Goal: Transaction & Acquisition: Purchase product/service

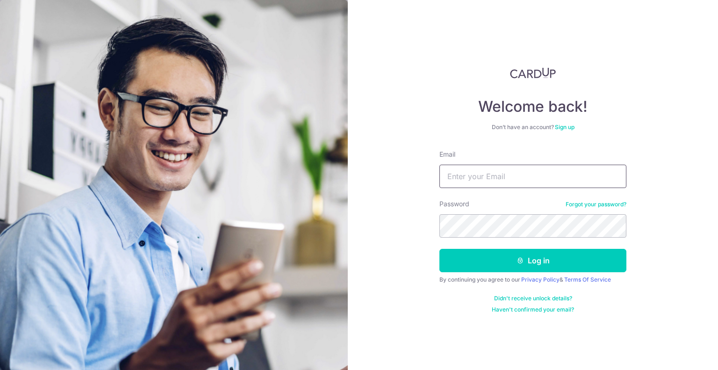
click at [484, 174] on input "Email" at bounding box center [532, 175] width 187 height 23
type input "jjwtoh@gmail.com"
click at [439, 249] on button "Log in" at bounding box center [532, 260] width 187 height 23
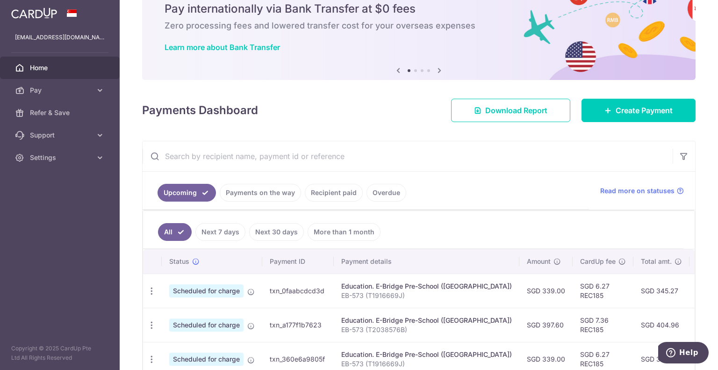
scroll to position [47, 0]
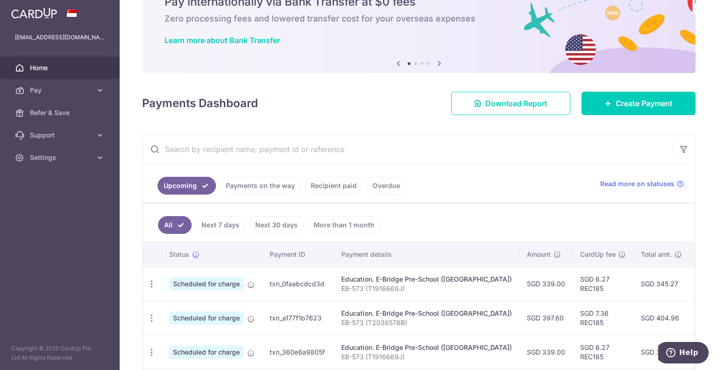
click at [332, 186] on link "Recipient paid" at bounding box center [334, 186] width 58 height 18
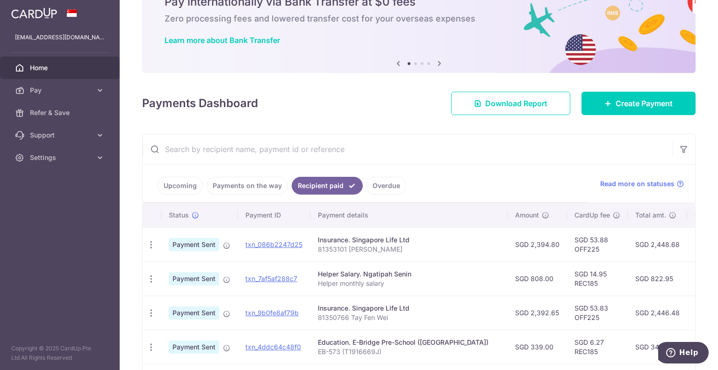
scroll to position [93, 0]
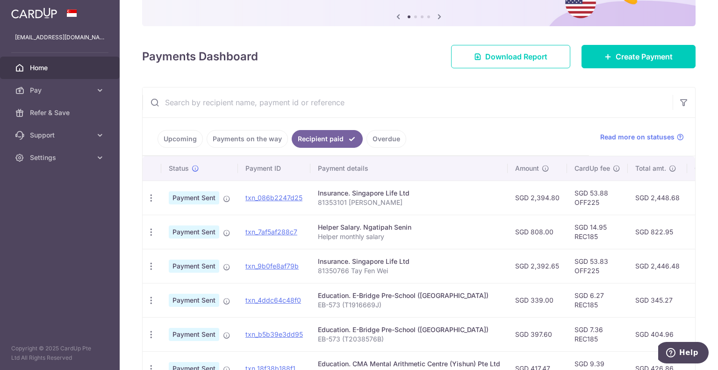
click at [179, 138] on link "Upcoming" at bounding box center [179, 139] width 45 height 18
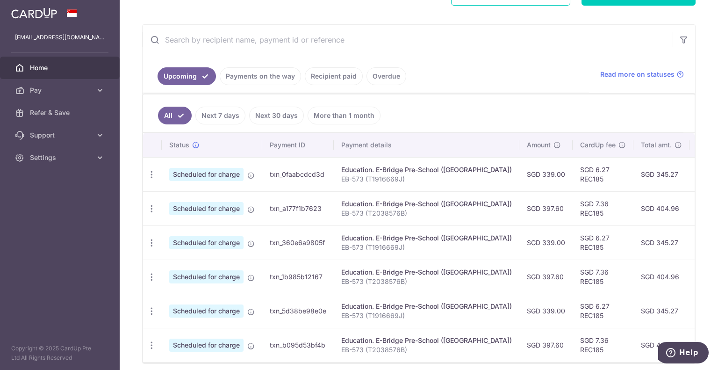
scroll to position [150, 0]
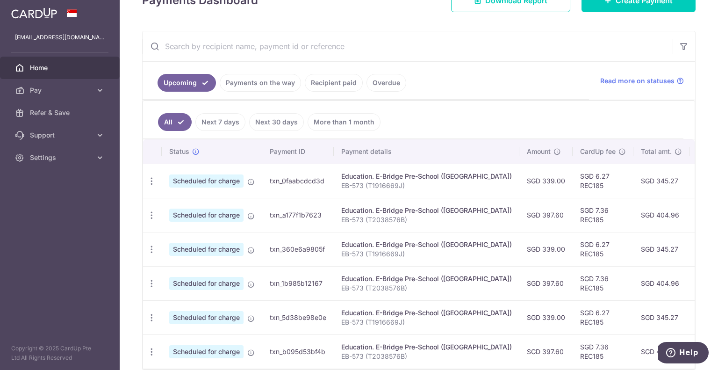
click at [256, 81] on link "Payments on the way" at bounding box center [260, 83] width 81 height 18
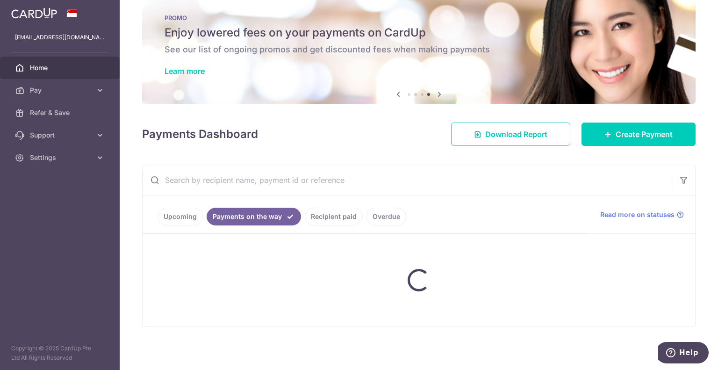
scroll to position [46, 0]
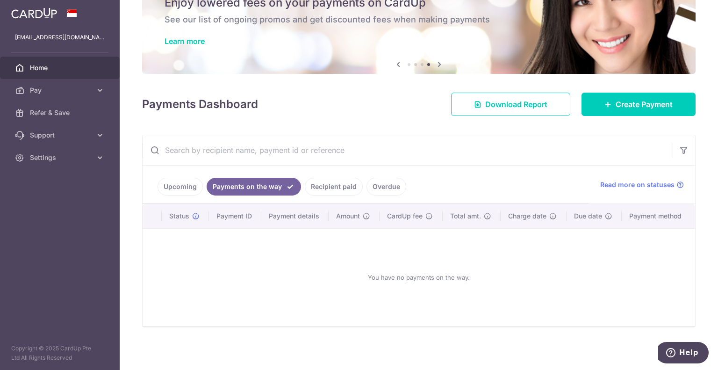
click at [336, 182] on link "Recipient paid" at bounding box center [334, 187] width 58 height 18
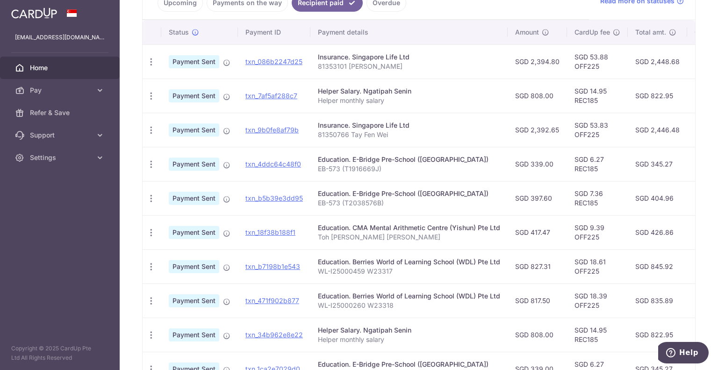
scroll to position [243, 0]
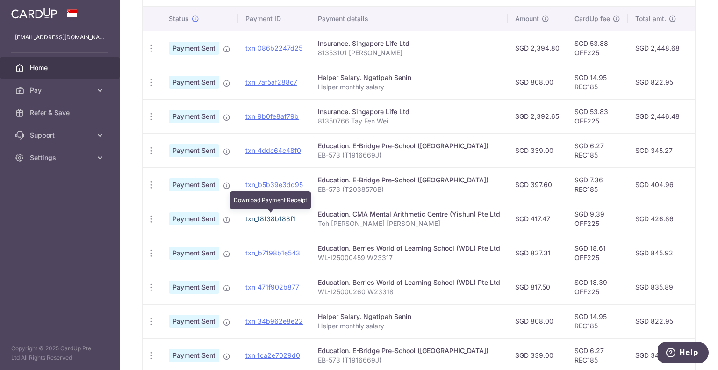
drag, startPoint x: 270, startPoint y: 214, endPoint x: 396, endPoint y: 34, distance: 220.2
click at [270, 214] on link "txn_18f38b188f1" at bounding box center [270, 218] width 50 height 8
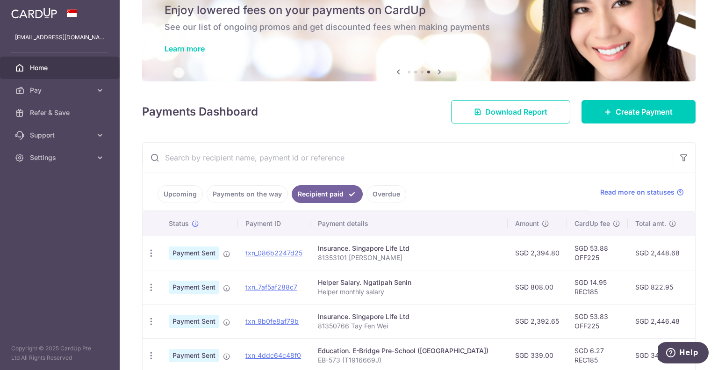
scroll to position [47, 0]
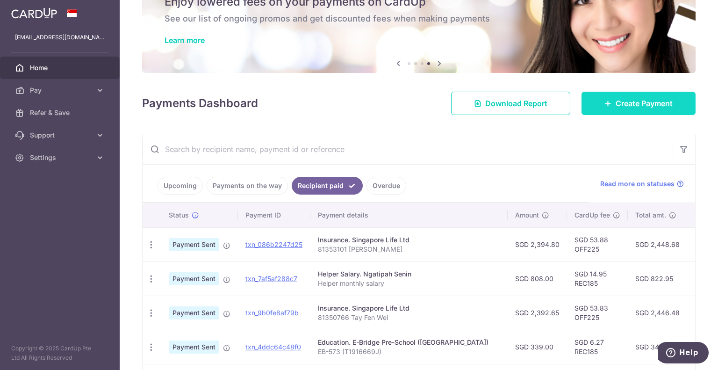
click at [615, 99] on span "Create Payment" at bounding box center [643, 103] width 57 height 11
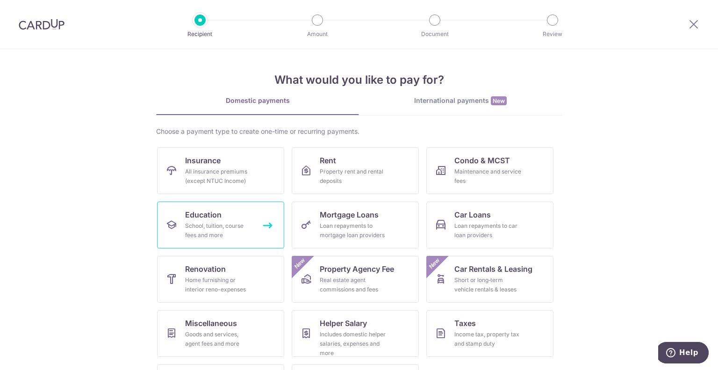
click at [207, 227] on div "School, tuition, course fees and more" at bounding box center [218, 230] width 67 height 19
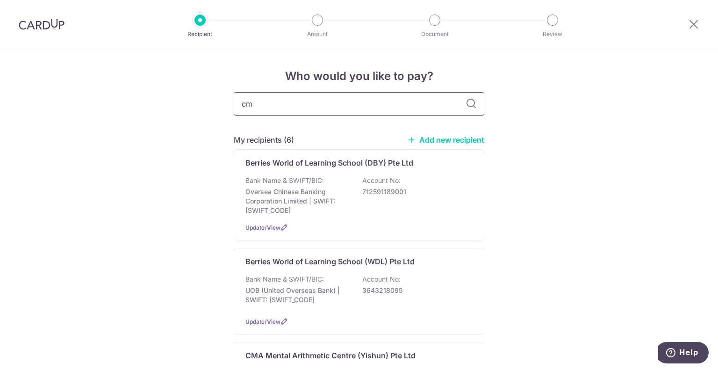
type input "cma"
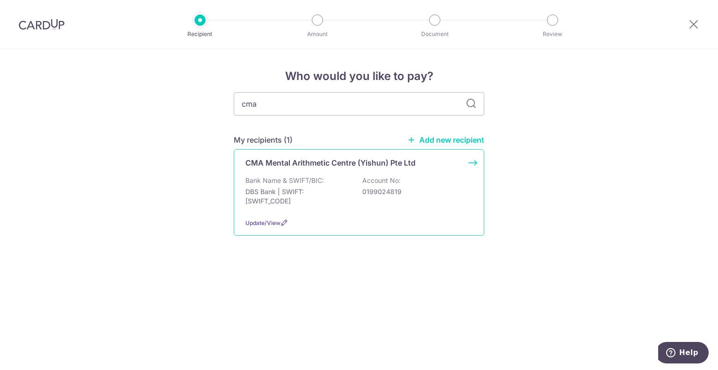
click at [402, 192] on p "0199024819" at bounding box center [414, 191] width 105 height 9
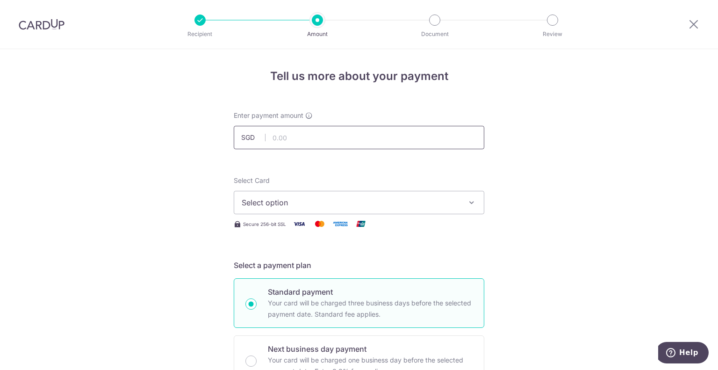
click at [279, 138] on input "text" at bounding box center [359, 137] width 250 height 23
type input "417.47"
click at [274, 193] on button "Select option" at bounding box center [359, 202] width 250 height 23
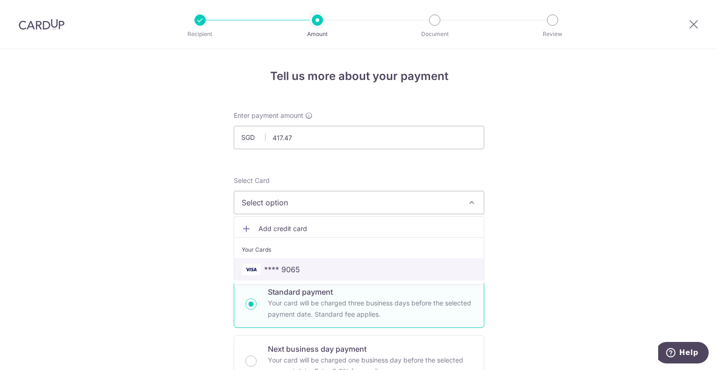
click at [289, 269] on span "**** 9065" at bounding box center [282, 269] width 36 height 11
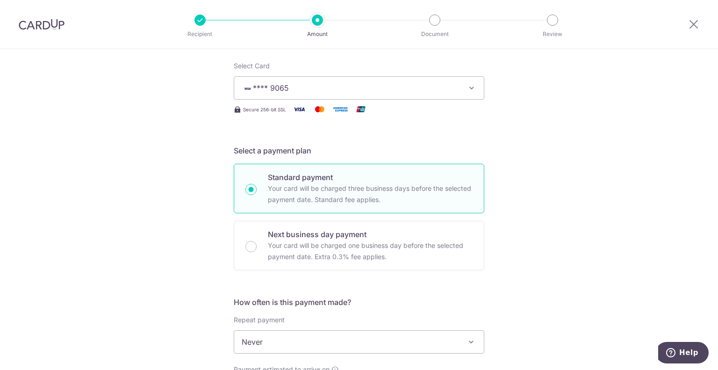
scroll to position [140, 0]
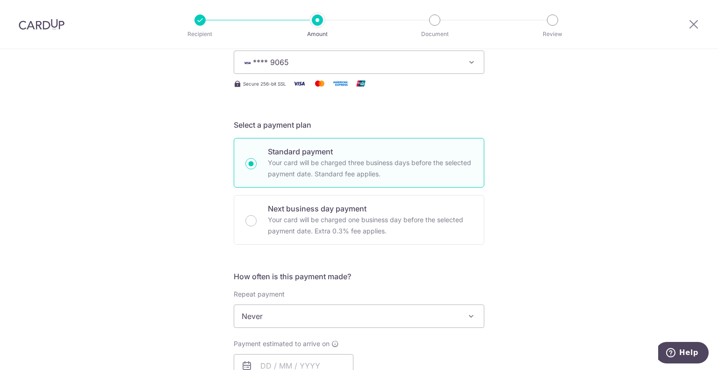
click at [303, 59] on span "**** 9065" at bounding box center [351, 62] width 218 height 11
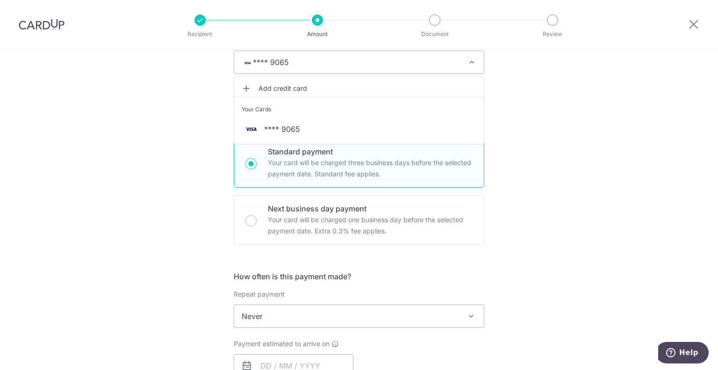
click at [303, 59] on span "**** 9065" at bounding box center [351, 62] width 218 height 11
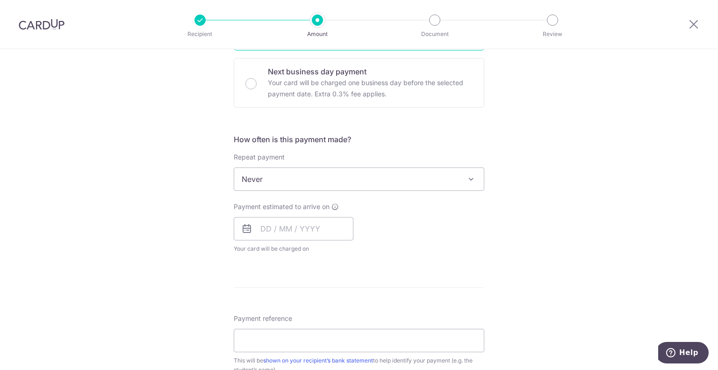
scroll to position [280, 0]
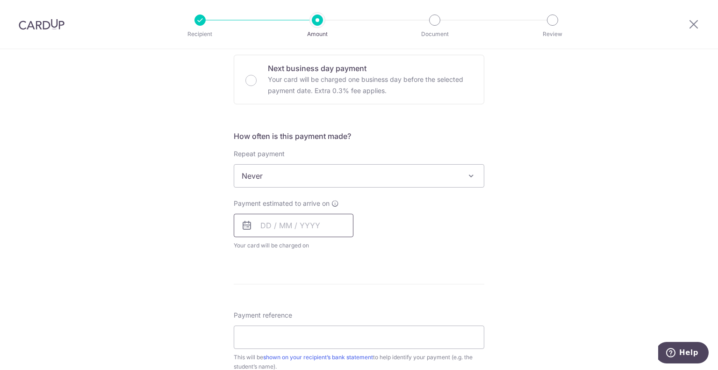
click at [279, 229] on input "text" at bounding box center [294, 225] width 120 height 23
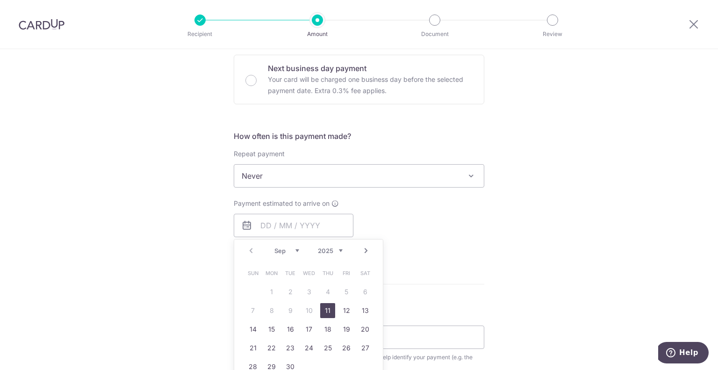
click at [325, 312] on link "11" at bounding box center [327, 310] width 15 height 15
type input "11/09/2025"
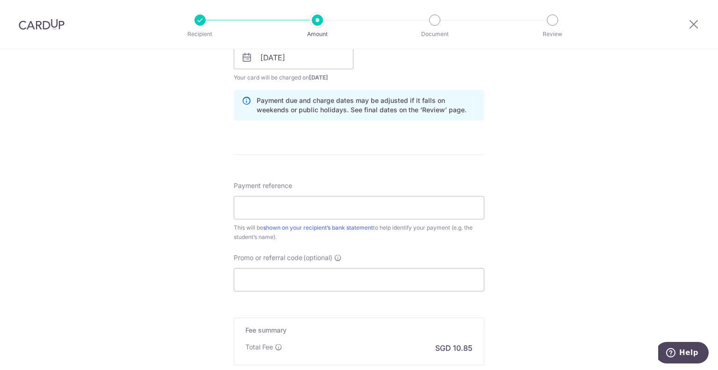
scroll to position [467, 0]
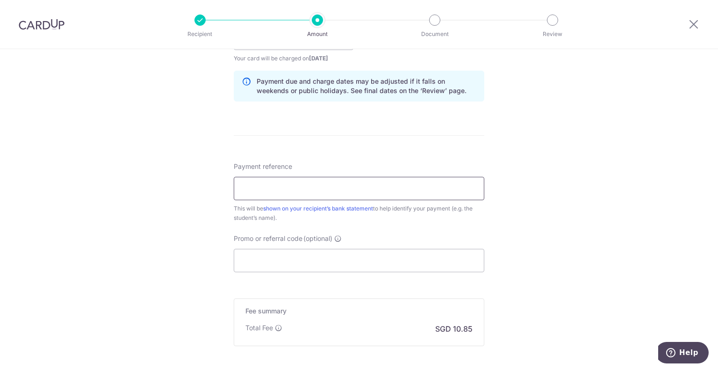
click at [270, 185] on input "Payment reference" at bounding box center [359, 188] width 250 height 23
paste input "Toh Yu Hao Wynston"
type input "Toh Yu Hao Wynston"
click at [279, 261] on input "Promo or referral code (optional)" at bounding box center [359, 260] width 250 height 23
paste input "OFF225"
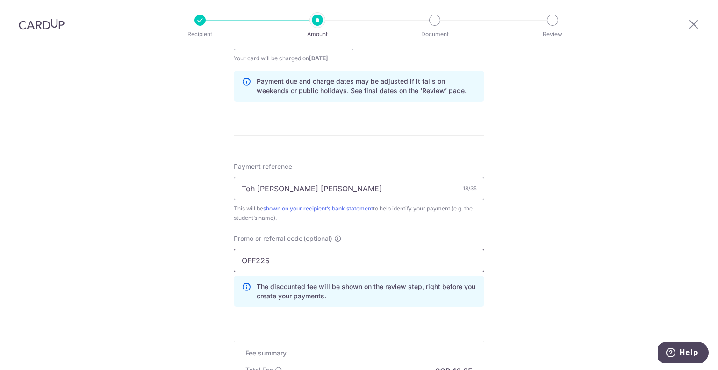
type input "OFF225"
click at [205, 262] on div "Tell us more about your payment Enter payment amount SGD 417.47 417.47 Select C…" at bounding box center [359, 45] width 718 height 926
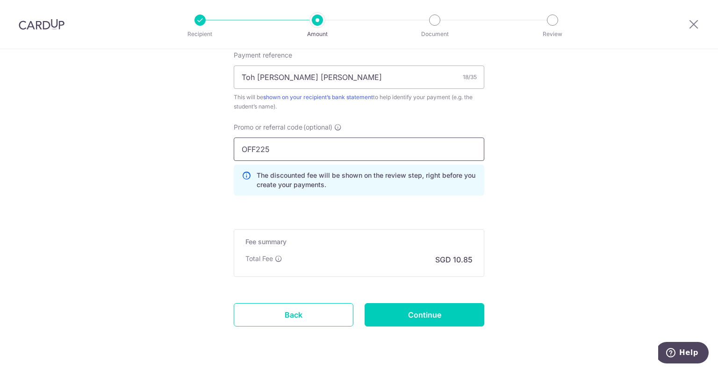
scroll to position [603, 0]
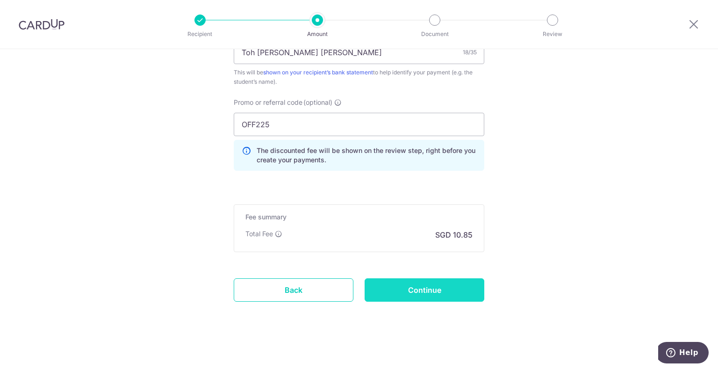
click at [434, 287] on input "Continue" at bounding box center [424, 289] width 120 height 23
type input "Create Schedule"
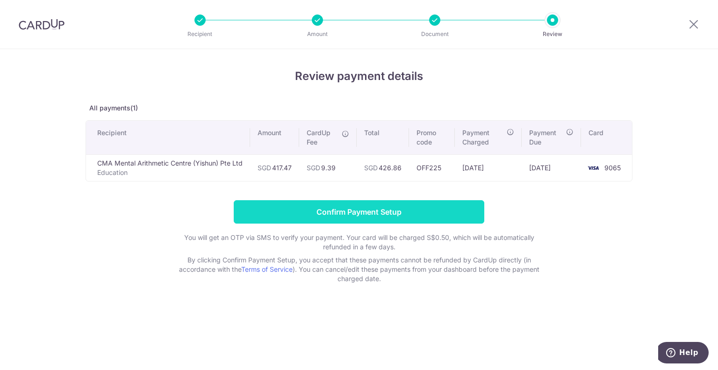
click at [373, 208] on input "Confirm Payment Setup" at bounding box center [359, 211] width 250 height 23
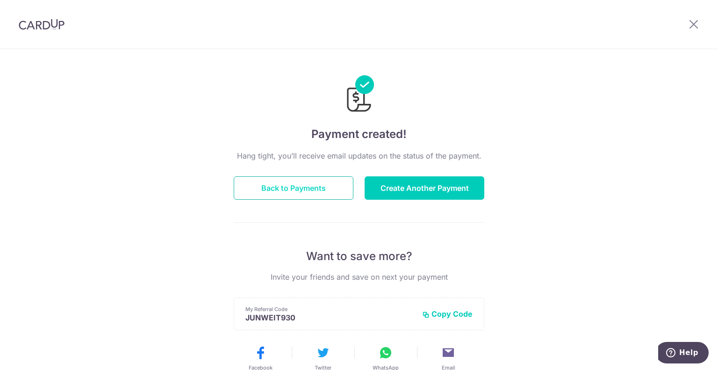
click at [322, 188] on button "Back to Payments" at bounding box center [294, 187] width 120 height 23
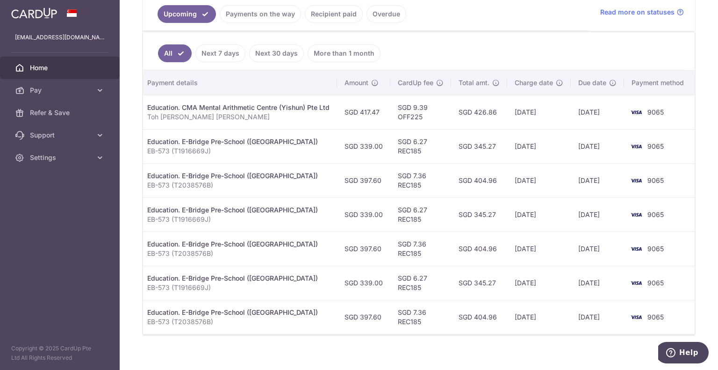
scroll to position [230, 0]
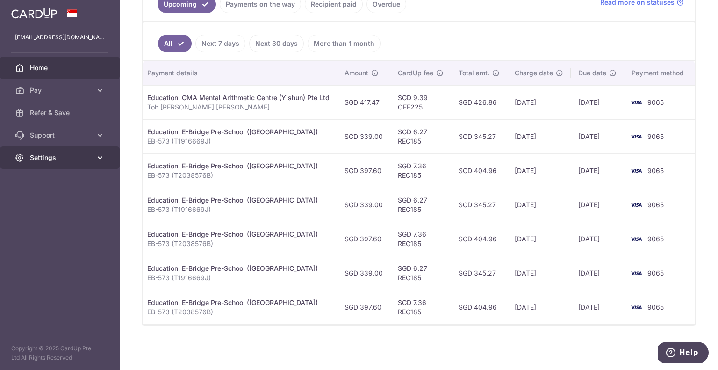
click at [98, 162] on link "Settings" at bounding box center [60, 157] width 120 height 22
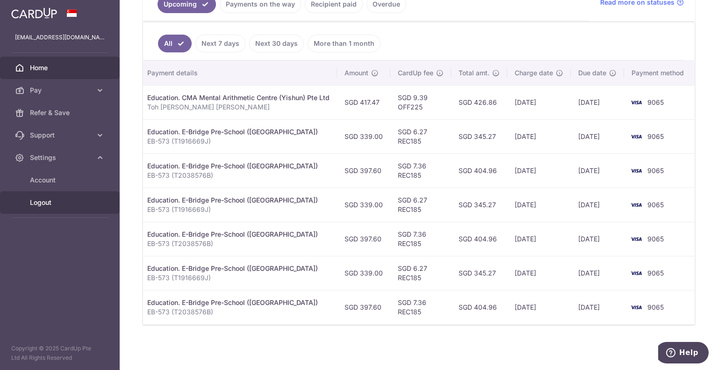
click at [78, 205] on span "Logout" at bounding box center [61, 202] width 62 height 9
